Goal: Check status: Check status

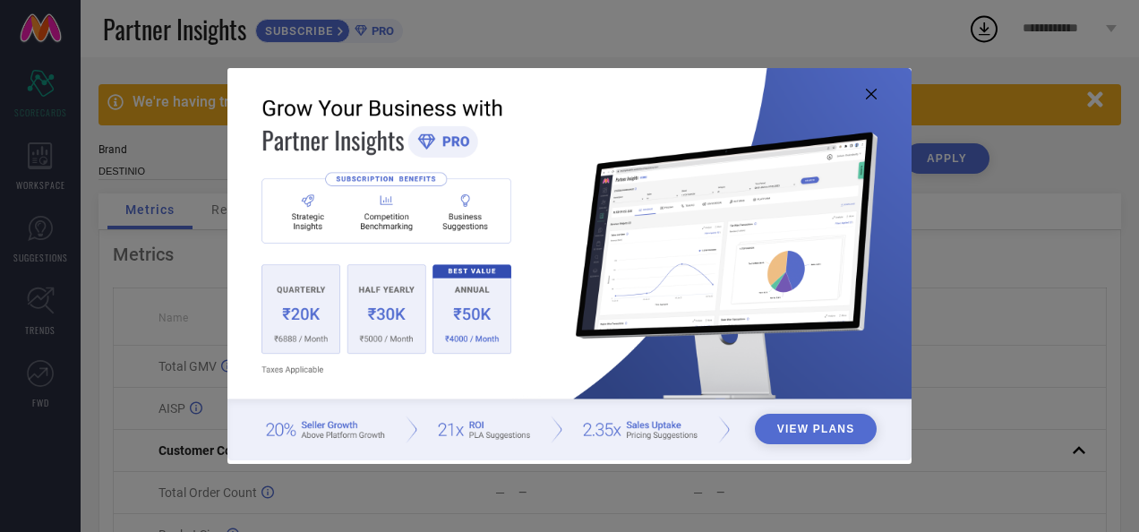
click at [871, 88] on img at bounding box center [569, 264] width 683 height 393
click at [869, 93] on icon at bounding box center [871, 94] width 11 height 11
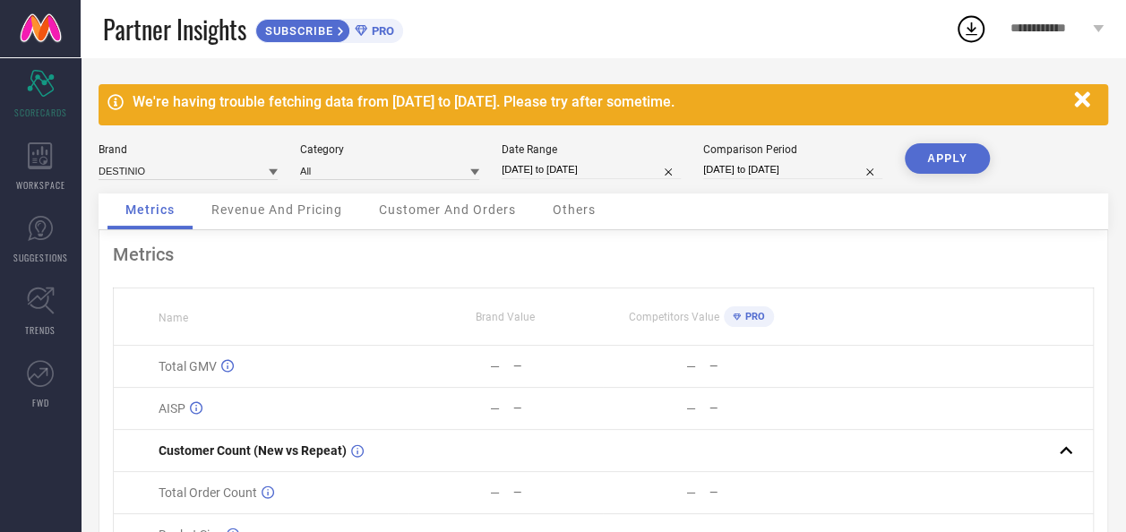
click at [555, 174] on input "[DATE] to [DATE]" at bounding box center [591, 169] width 179 height 19
select select "8"
select select "2025"
select select "9"
select select "2025"
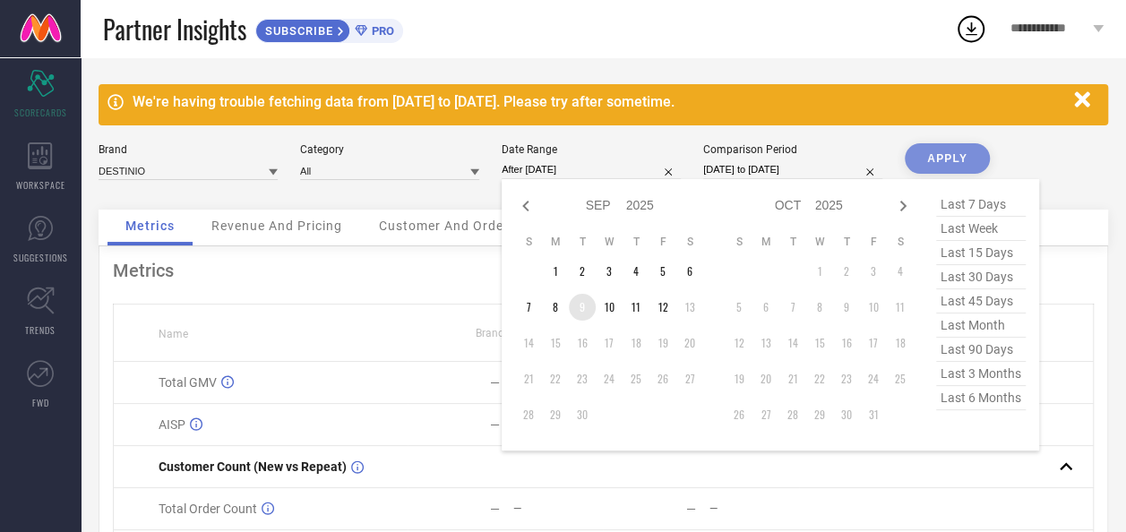
click at [572, 305] on td "9" at bounding box center [582, 307] width 27 height 27
type input "[DATE] to [DATE]"
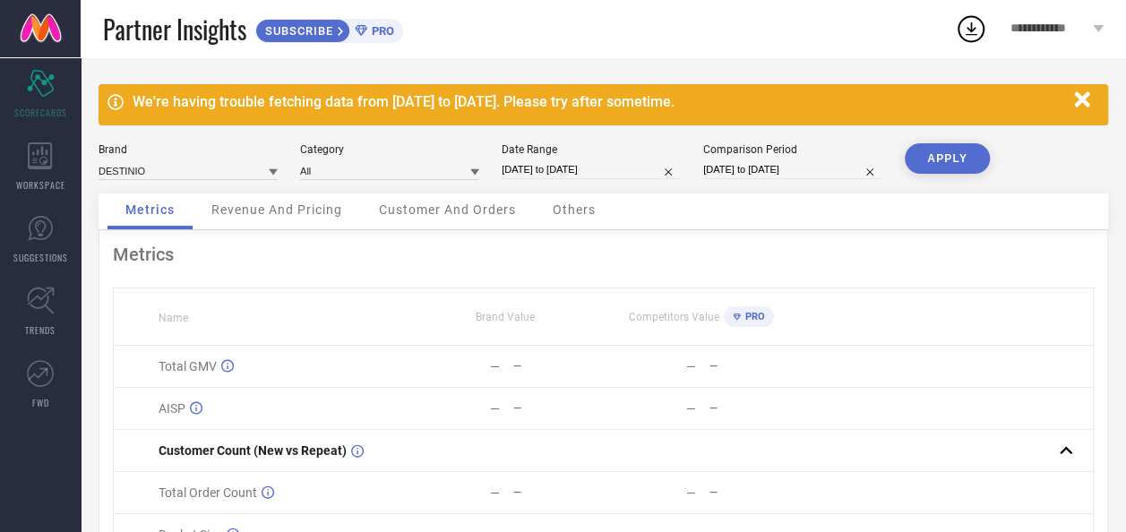
click at [962, 147] on button "APPLY" at bounding box center [947, 158] width 85 height 30
click at [540, 168] on input "[DATE] to [DATE]" at bounding box center [591, 169] width 179 height 19
select select "8"
select select "2025"
select select "9"
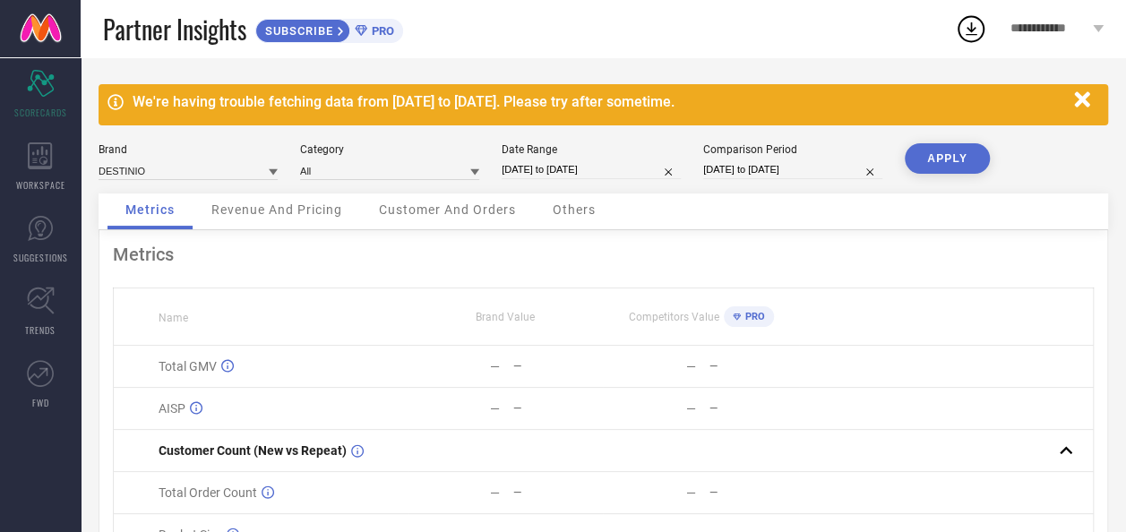
select select "2025"
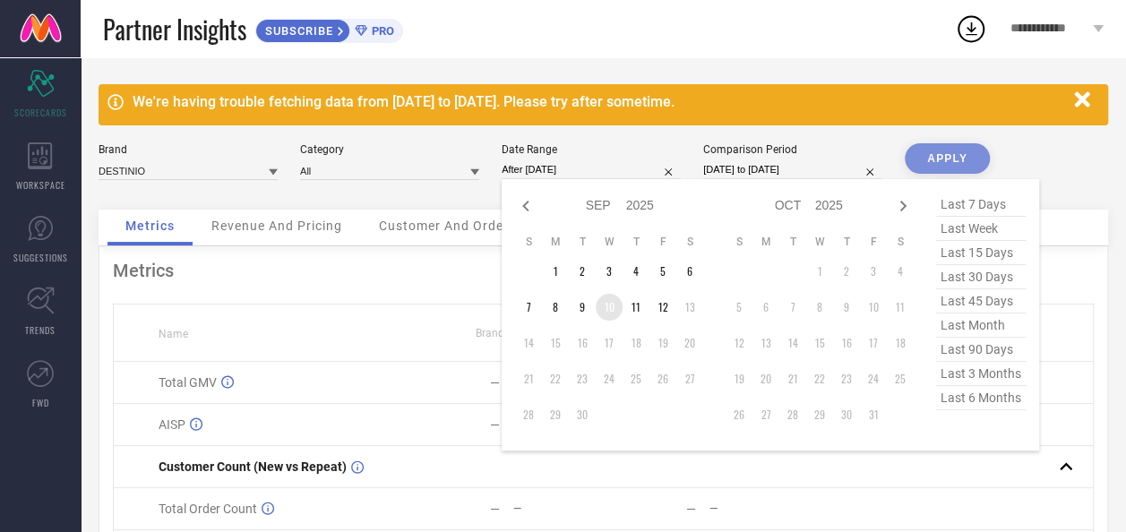
click at [605, 305] on td "10" at bounding box center [609, 307] width 27 height 27
type input "[DATE] to [DATE]"
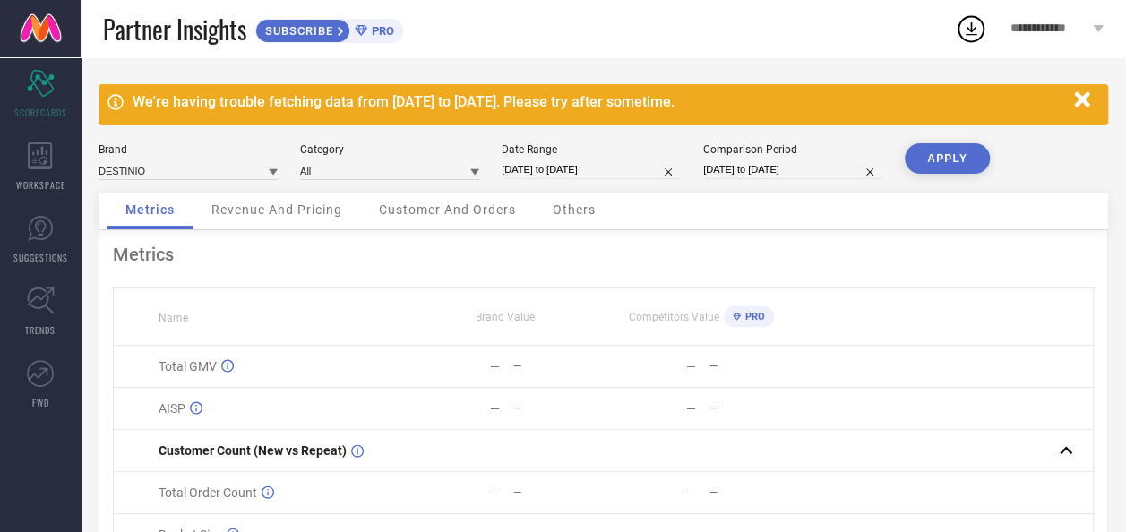
click at [924, 150] on button "APPLY" at bounding box center [947, 158] width 85 height 30
